Goal: Obtain resource: Download file/media

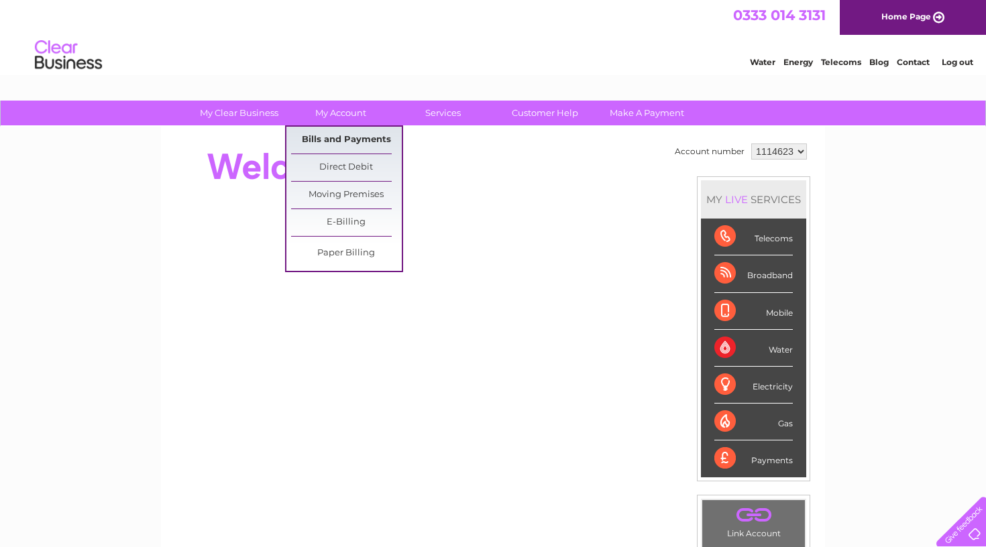
click at [333, 136] on link "Bills and Payments" at bounding box center [346, 140] width 111 height 27
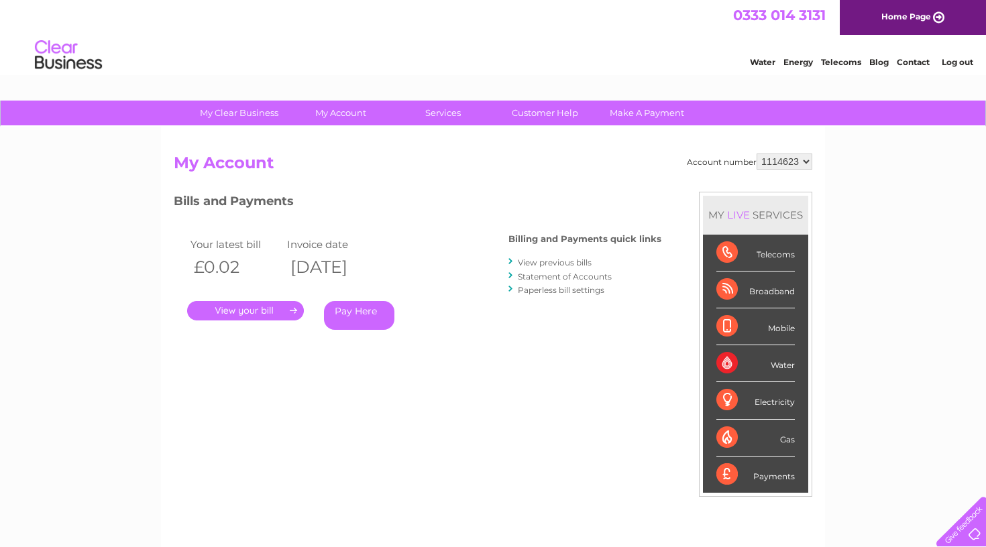
click at [546, 261] on link "View previous bills" at bounding box center [555, 262] width 74 height 10
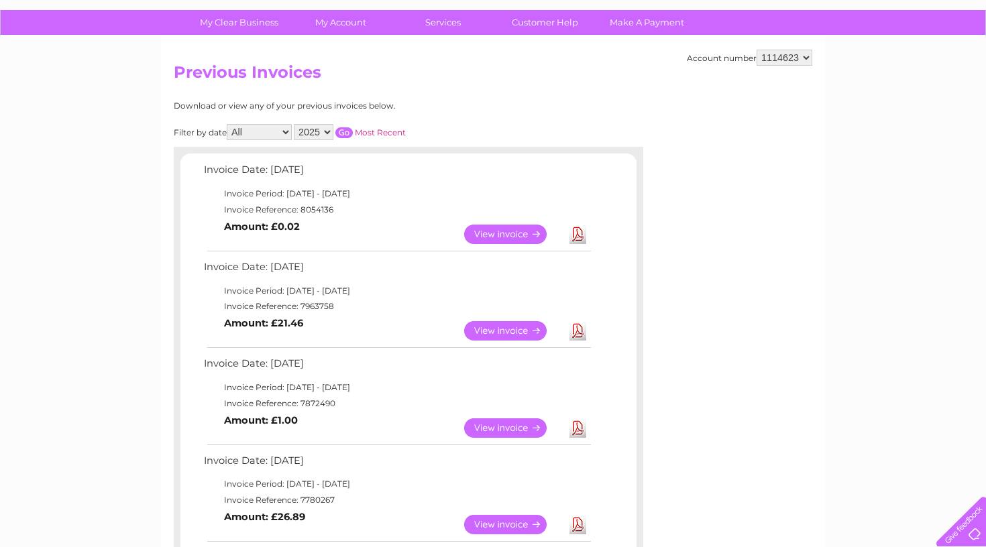
scroll to position [91, 0]
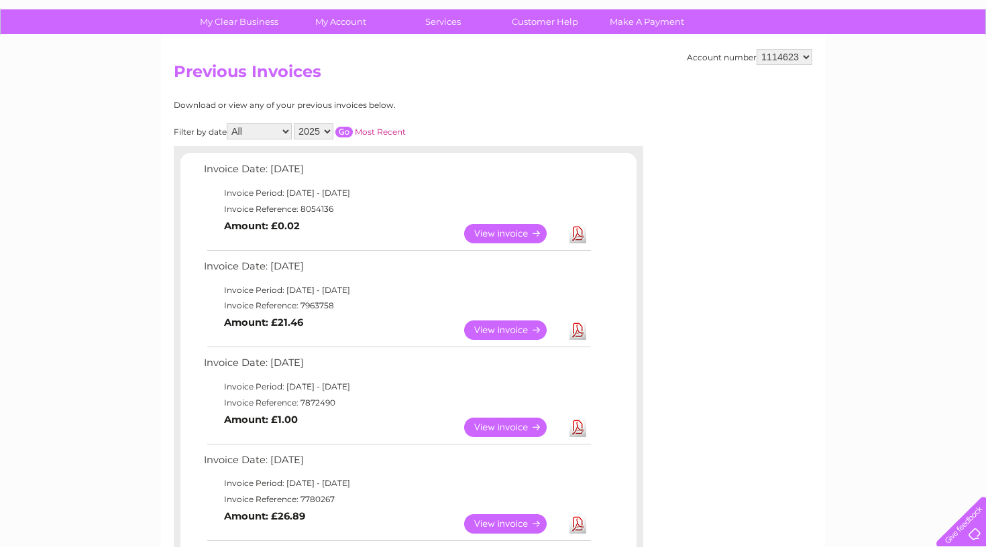
click at [583, 324] on link "Download" at bounding box center [577, 330] width 17 height 19
click at [580, 422] on link "Download" at bounding box center [577, 427] width 17 height 19
